Goal: Navigation & Orientation: Find specific page/section

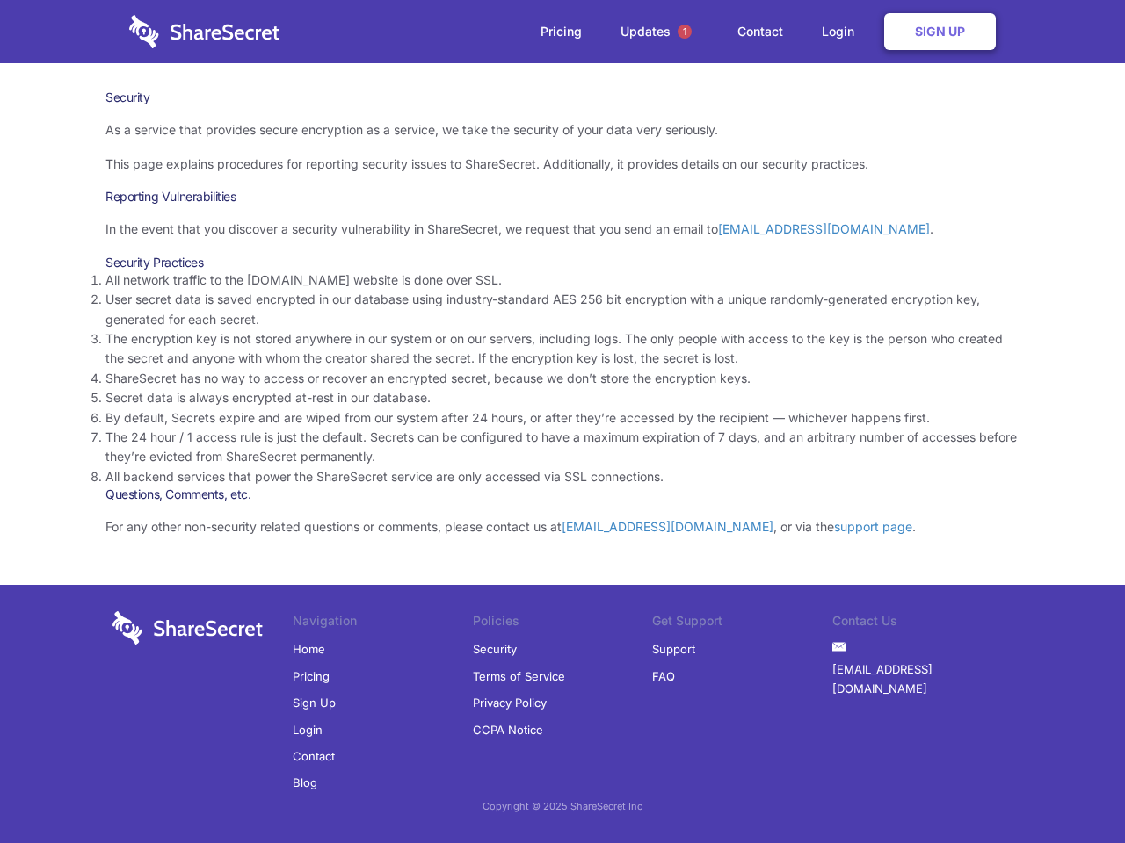
click at [562, 422] on li "By default, Secrets expire and are wiped from our system after 24 hours, or aft…" at bounding box center [562, 418] width 914 height 19
click at [684, 32] on span "1" at bounding box center [684, 32] width 14 height 14
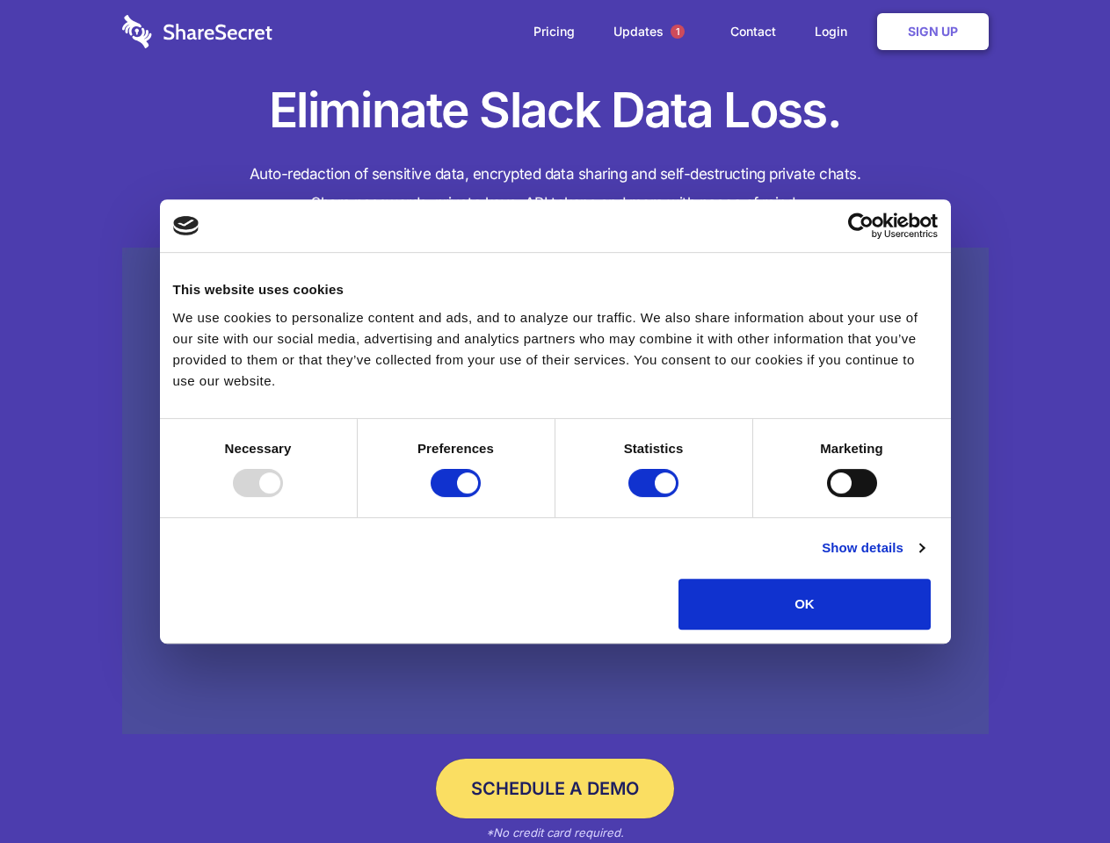
click at [283, 497] on div at bounding box center [258, 483] width 50 height 28
click at [481, 497] on input "Preferences" at bounding box center [456, 483] width 50 height 28
checkbox input "false"
click at [655, 497] on input "Statistics" at bounding box center [653, 483] width 50 height 28
checkbox input "false"
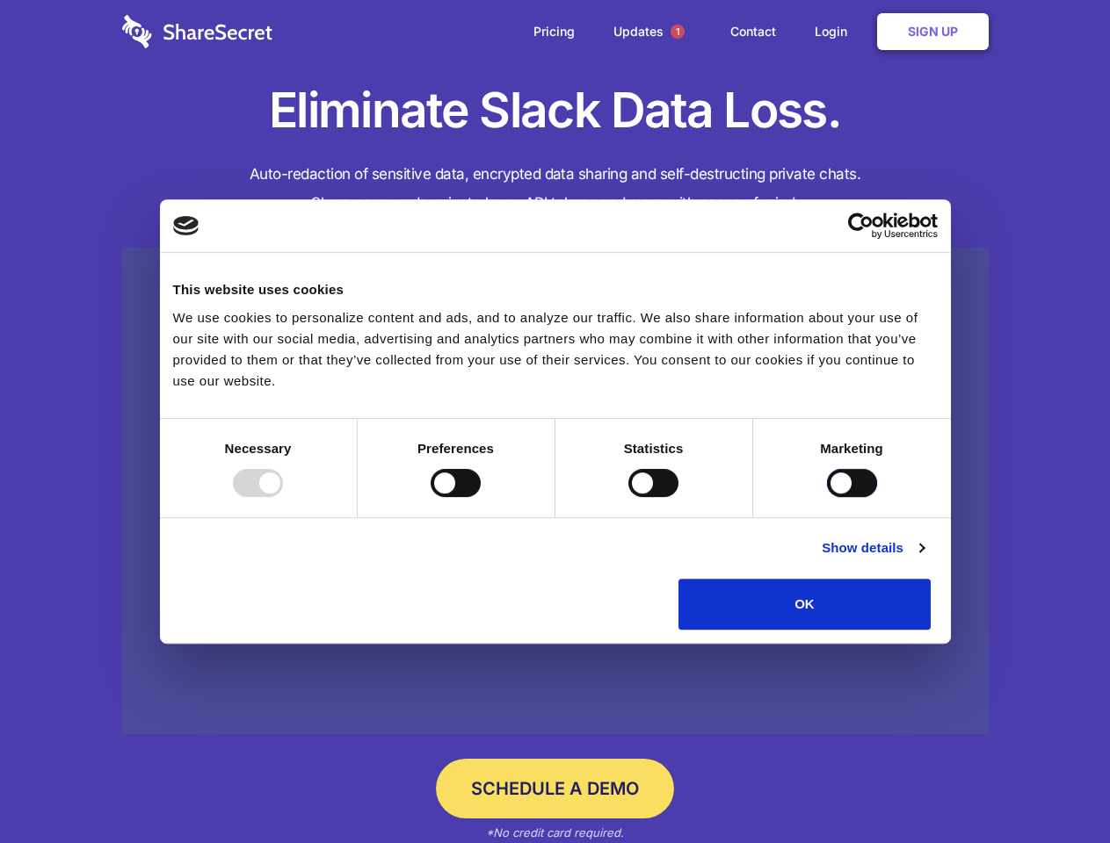
click at [827, 497] on input "Marketing" at bounding box center [852, 483] width 50 height 28
checkbox input "true"
click at [923, 559] on link "Show details" at bounding box center [872, 548] width 102 height 21
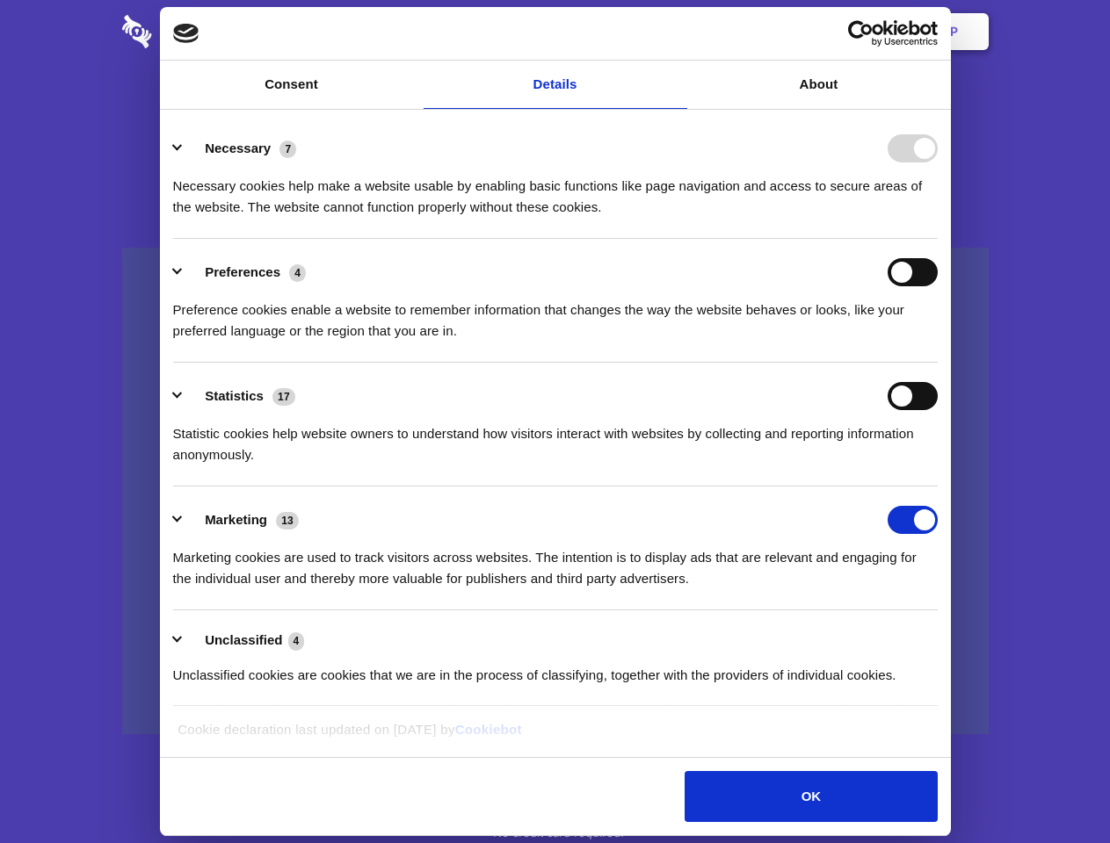
click at [937, 239] on li "Necessary 7 Necessary cookies help make a website usable by enabling basic func…" at bounding box center [555, 177] width 764 height 124
click at [677, 32] on span "1" at bounding box center [677, 32] width 14 height 14
